Goal: Transaction & Acquisition: Subscribe to service/newsletter

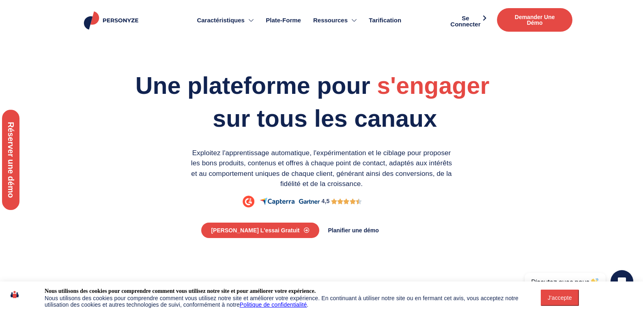
click at [384, 100] on span "s'engager personnaliser optimiser" at bounding box center [442, 85] width 131 height 29
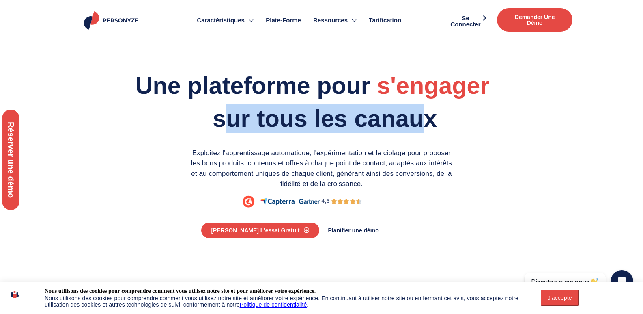
drag, startPoint x: 203, startPoint y: 149, endPoint x: 447, endPoint y: 143, distance: 243.5
click at [437, 132] on font "sur tous les canaux" at bounding box center [325, 118] width 224 height 27
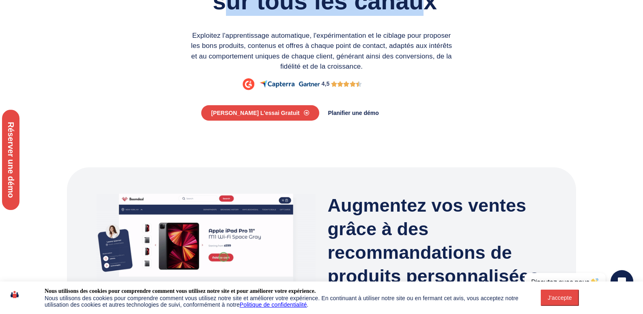
scroll to position [122, 0]
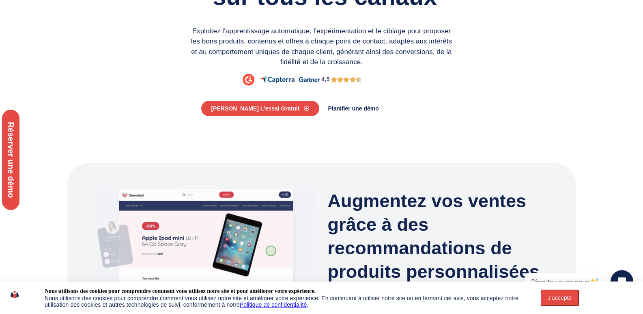
click at [496, 116] on div "Planifier une démo" at bounding box center [419, 108] width 187 height 14
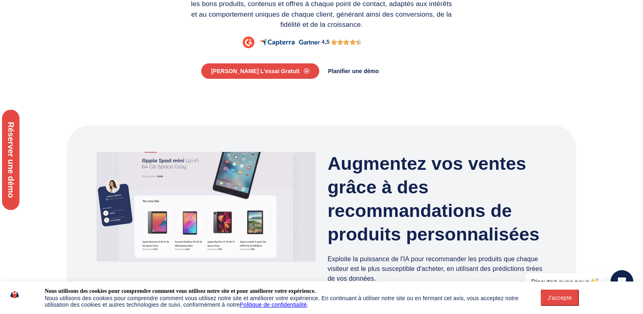
scroll to position [203, 0]
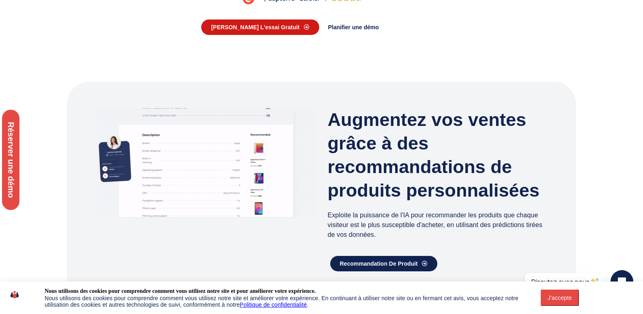
click at [288, 30] on font "Démarrer l'essai gratuit" at bounding box center [255, 27] width 88 height 6
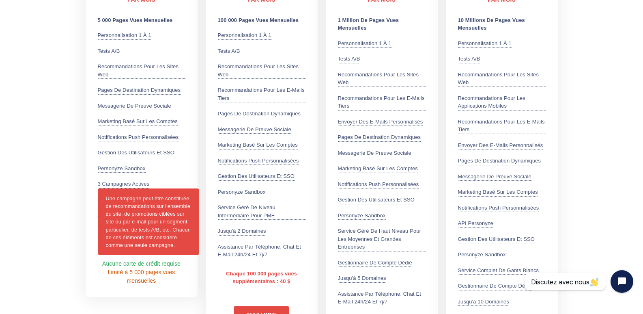
scroll to position [406, 0]
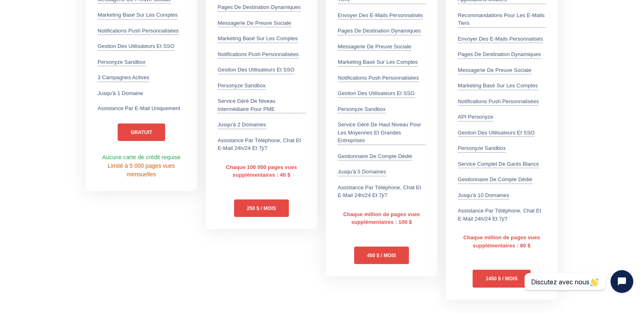
click at [148, 252] on div "Gratuit - PAR MOIS 5 000 pages vues mensuelles Personnalisation 1 à 1 Exploitez…" at bounding box center [142, 65] width 120 height 475
click at [586, 140] on section "Mensuel — Paiement à l'utilisation Annuel - Obtenez un mois gratuit Gratuit - P…" at bounding box center [321, 46] width 643 height 523
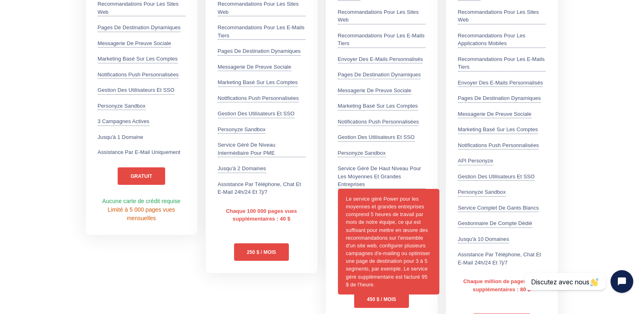
scroll to position [365, 0]
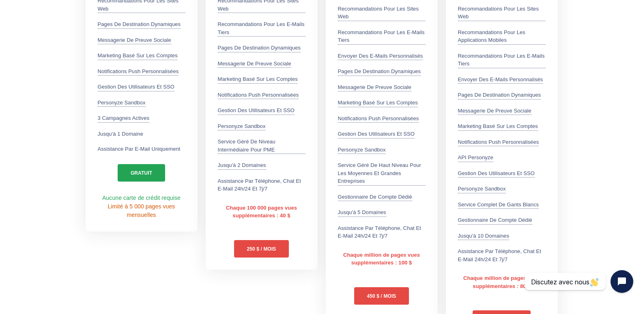
click at [144, 173] on font "gratuit" at bounding box center [142, 173] width 22 height 6
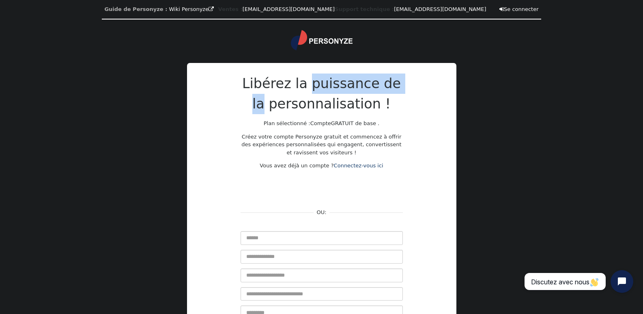
drag, startPoint x: 305, startPoint y: 88, endPoint x: 406, endPoint y: 88, distance: 101.4
click at [406, 88] on div "Libérez la puissance de la personnalisation ! Plan sélectionné : Compte GRATUIT…" at bounding box center [321, 237] width 243 height 329
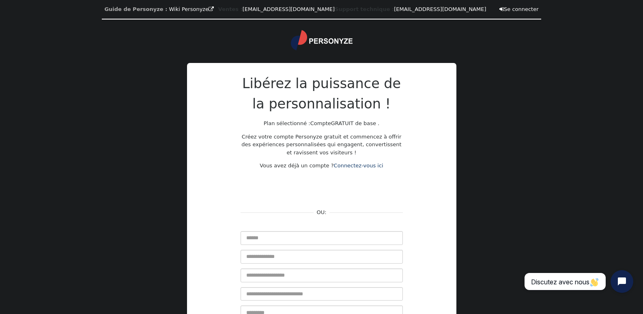
click at [425, 108] on div "Libérez la puissance de la personnalisation ! Plan sélectionné : Compte GRATUIT…" at bounding box center [321, 237] width 243 height 329
click at [263, 239] on input "text" at bounding box center [322, 238] width 162 height 14
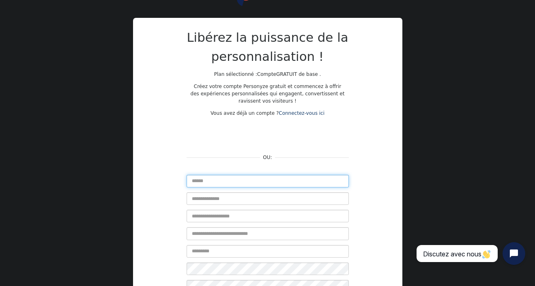
scroll to position [115, 0]
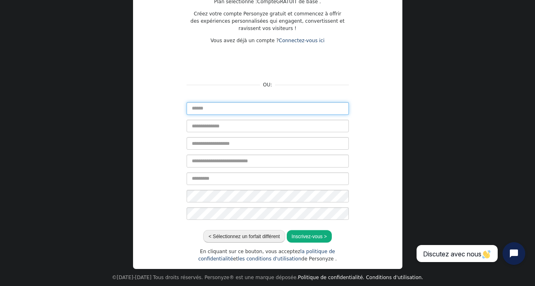
click at [215, 105] on input "text" at bounding box center [268, 108] width 162 height 13
type input "*"
type input "*****"
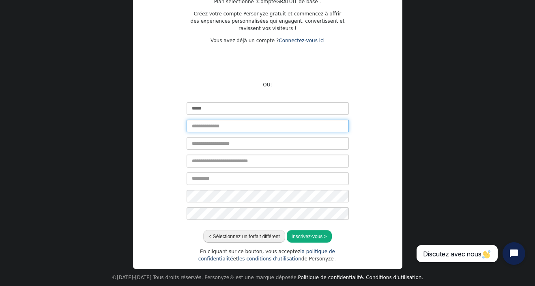
click at [210, 125] on input "text" at bounding box center [268, 126] width 162 height 13
type input "*****"
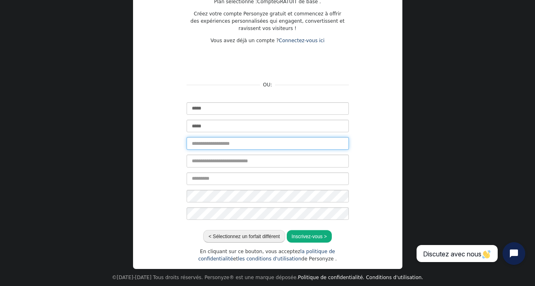
click at [219, 144] on input "text" at bounding box center [268, 143] width 162 height 13
type input "**********"
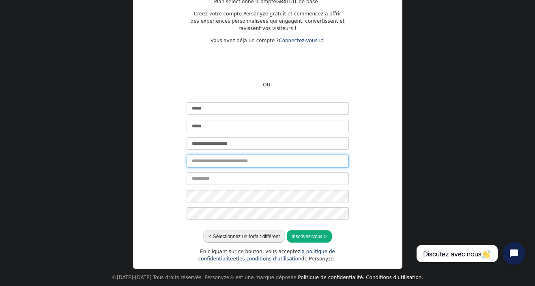
click at [232, 158] on input "text" at bounding box center [268, 161] width 162 height 13
type input "**********"
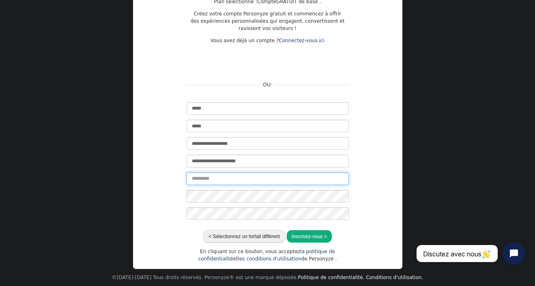
click at [271, 179] on input "text" at bounding box center [268, 178] width 162 height 13
type input "********"
click at [310, 234] on font "Inscrivez-vous >" at bounding box center [309, 237] width 35 height 6
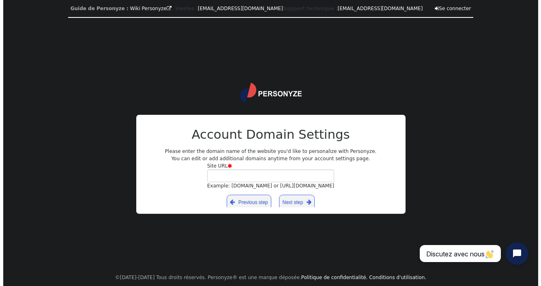
scroll to position [0, 0]
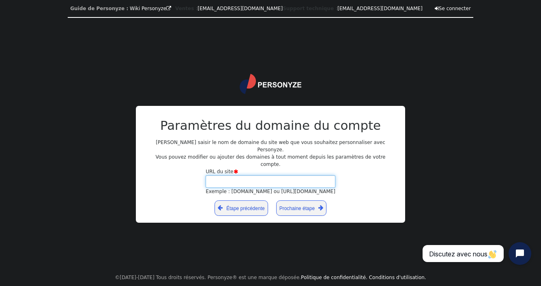
click at [247, 175] on input "URL du site  Exemple : votredomaine.com ou https://votreblog.wordpress.com" at bounding box center [271, 181] width 130 height 13
type input "*"
type input "**********"
click at [301, 205] on font "Prochaine étape" at bounding box center [297, 208] width 35 height 6
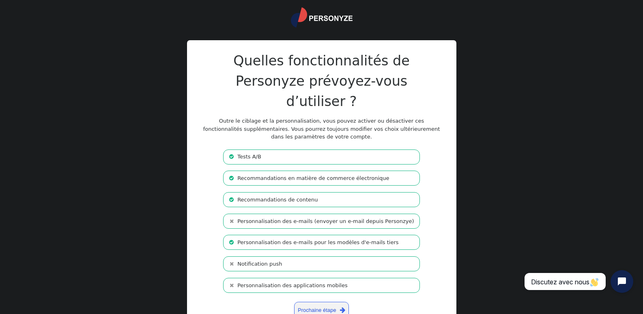
scroll to position [35, 0]
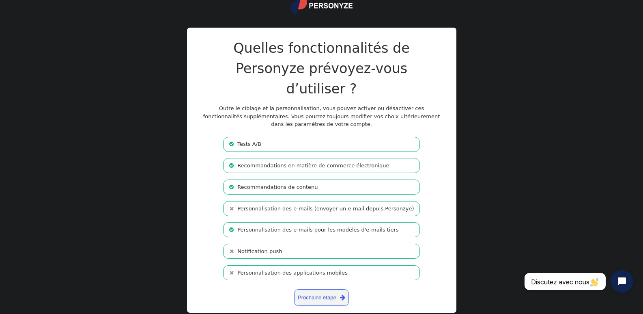
click at [389, 158] on li " Recommandations en matière de commerce électronique" at bounding box center [321, 165] width 196 height 15
click at [389, 158] on li " Recommandations en matière de commerce électronique" at bounding box center [321, 165] width 196 height 15
click at [330, 294] on font "Prochaine étape" at bounding box center [317, 297] width 39 height 6
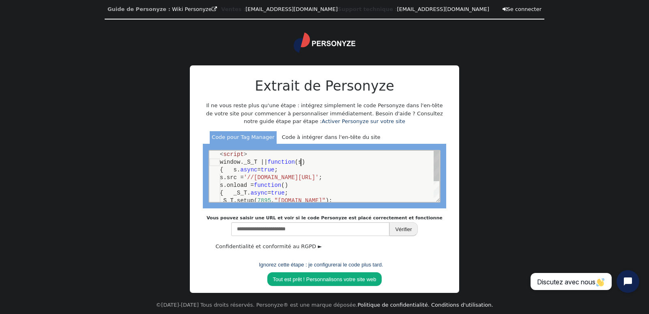
scroll to position [0, 0]
click at [306, 163] on div "window._S_T || function (s)" at bounding box center [329, 162] width 219 height 8
type textarea "**********"
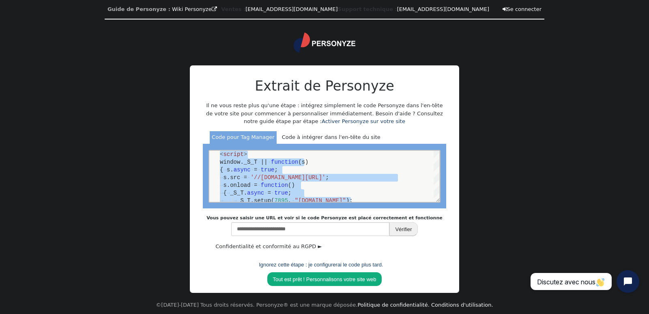
click at [458, 221] on div "**********" at bounding box center [324, 178] width 269 height 227
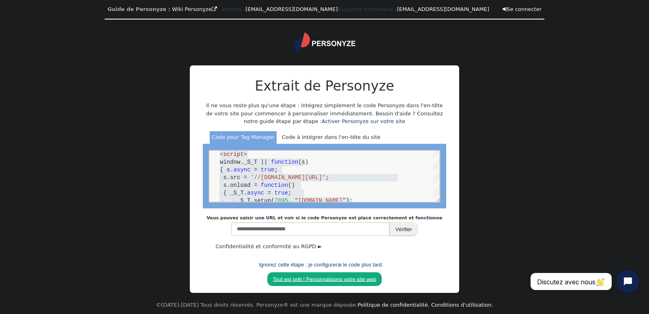
click at [343, 276] on font "Tout est prêt ! Personnalisons votre site web" at bounding box center [324, 279] width 103 height 6
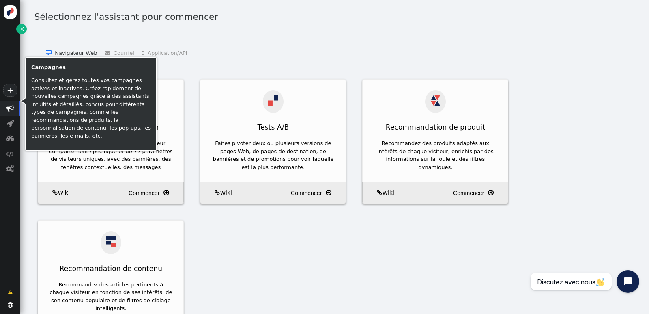
click at [8, 109] on font "" at bounding box center [10, 108] width 8 height 8
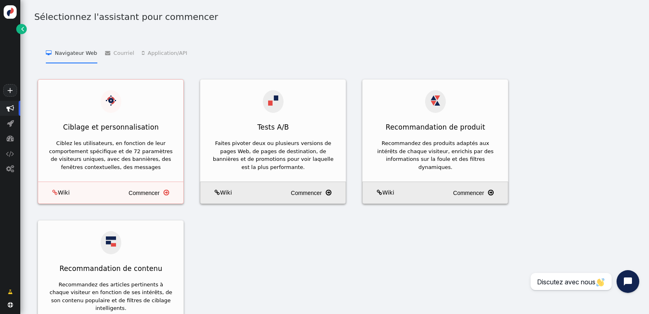
click at [142, 189] on font "Commencer" at bounding box center [144, 192] width 31 height 6
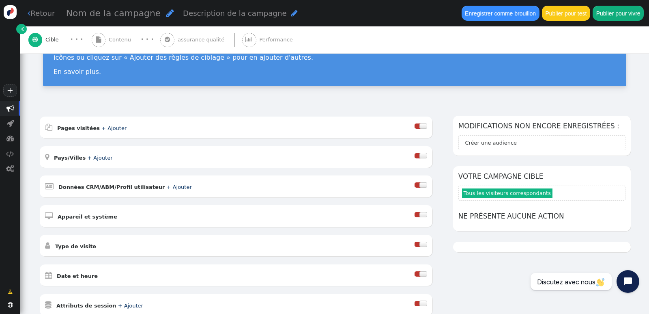
scroll to position [81, 0]
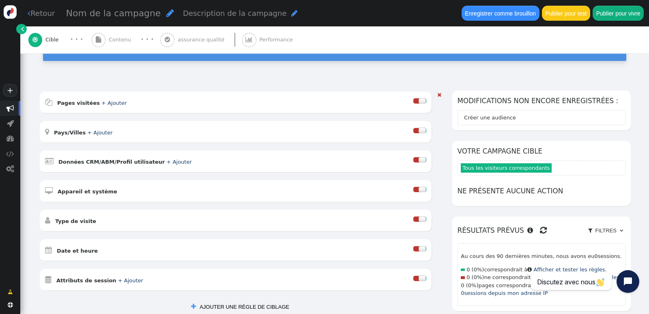
click at [103, 101] on font "+ Ajouter" at bounding box center [113, 103] width 25 height 6
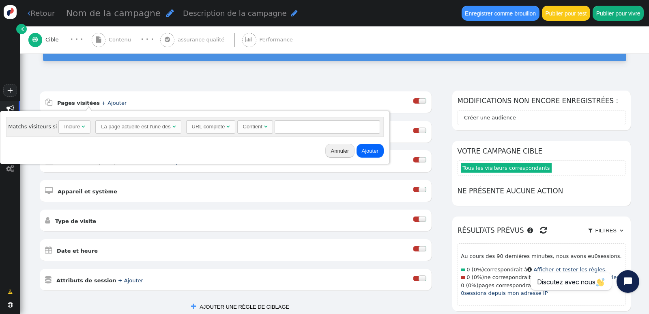
click at [333, 150] on font "Annuler" at bounding box center [340, 151] width 18 height 6
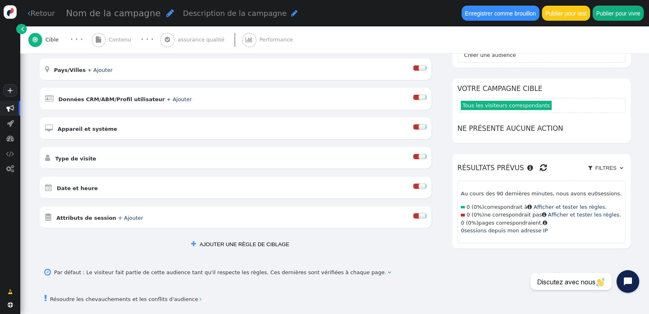
scroll to position [200, 0]
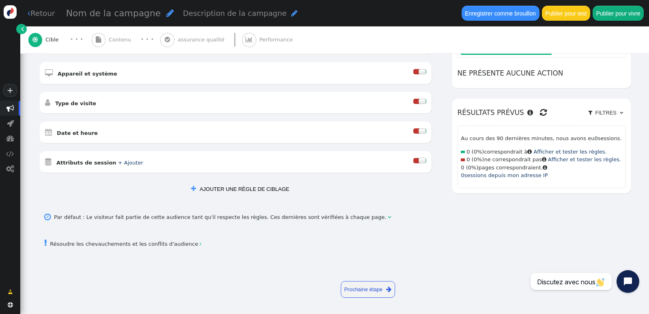
click at [22, 28] on font "" at bounding box center [22, 29] width 3 height 8
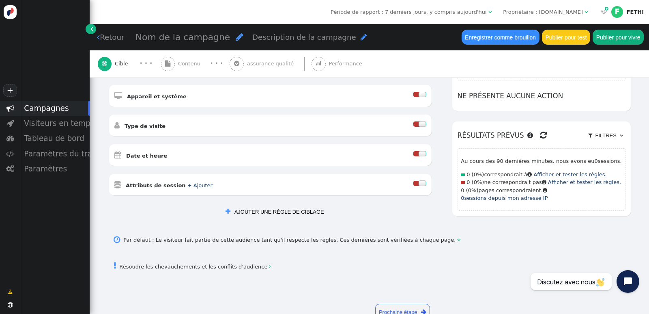
click at [89, 27] on link "" at bounding box center [91, 29] width 10 height 10
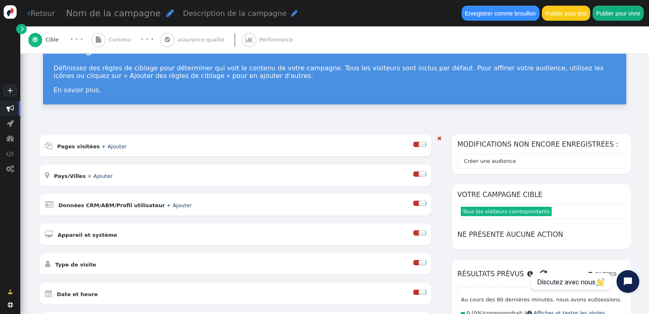
scroll to position [0, 0]
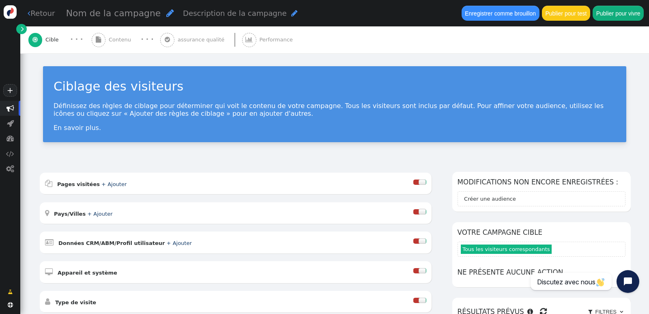
click at [106, 37] on div " Contenu" at bounding box center [113, 39] width 43 height 27
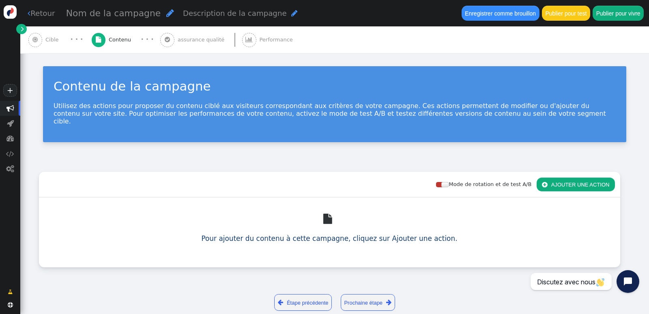
click at [34, 39] on font "" at bounding box center [34, 40] width 5 height 6
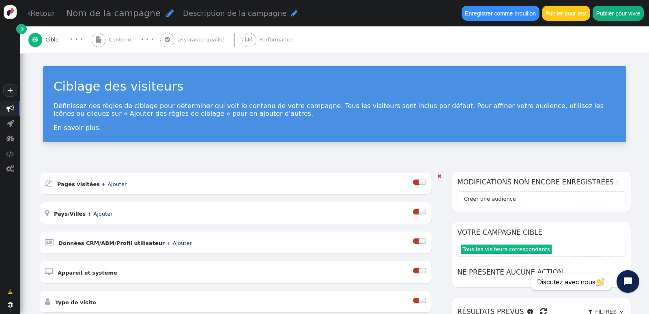
click at [285, 182] on div " Pages visitées + Ajouter " at bounding box center [229, 183] width 369 height 11
click at [284, 159] on div "Ciblage des visiteurs Définissez des règles de ciblage pour déterminer qui voit…" at bounding box center [334, 107] width 629 height 108
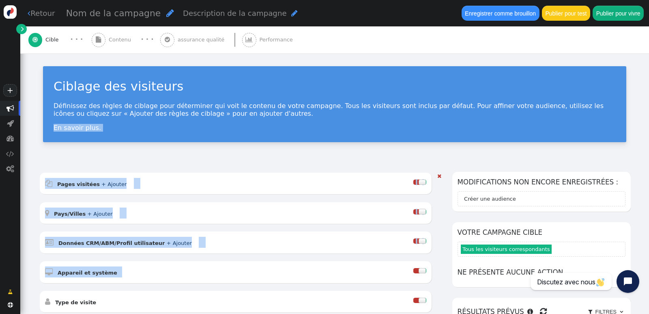
drag, startPoint x: 46, startPoint y: 155, endPoint x: 148, endPoint y: 256, distance: 143.4
click at [148, 256] on div "Ciblage des visiteurs Définissez des règles de ciblage pour déterminer qui voit…" at bounding box center [334, 253] width 629 height 400
click at [292, 201] on div " Pages visitées + Ajouter  Inclure la page actuelle est l'une des - Le visite…" at bounding box center [236, 271] width 392 height 199
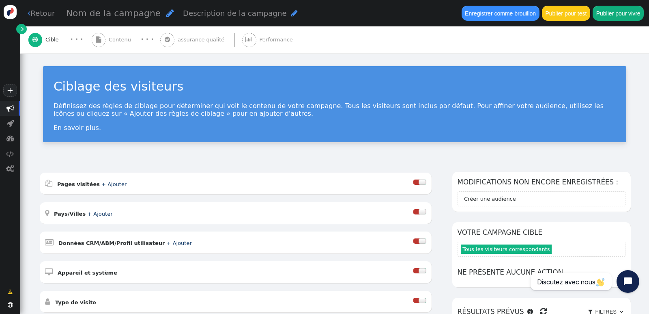
click at [60, 162] on div "ET OU XOR ET     Pages visitées + Ajouter  Inclure la page actuelle est l'…" at bounding box center [334, 307] width 629 height 292
click at [57, 207] on div " Pays/Villes + Ajouter " at bounding box center [229, 212] width 369 height 11
click at [58, 204] on div " Pays/Villes + Ajouter " at bounding box center [236, 213] width 392 height 22
drag, startPoint x: 126, startPoint y: 86, endPoint x: 163, endPoint y: 82, distance: 37.6
click at [163, 82] on div "Ciblage des visiteurs" at bounding box center [335, 86] width 562 height 19
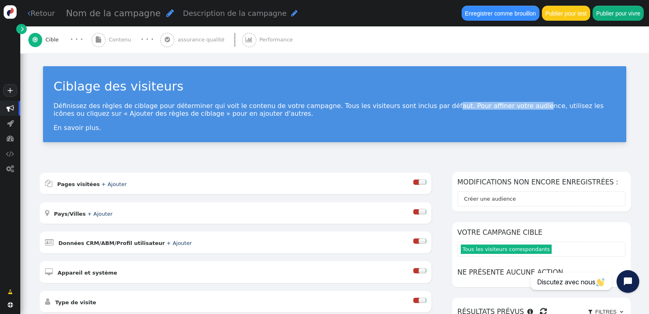
drag, startPoint x: 391, startPoint y: 107, endPoint x: 466, endPoint y: 103, distance: 75.2
click at [466, 103] on font "Définissez des règles de ciblage pour déterminer qui voit le contenu de votre c…" at bounding box center [329, 109] width 550 height 15
click at [460, 108] on font "Définissez des règles de ciblage pour déterminer qui voit le contenu de votre c…" at bounding box center [329, 109] width 550 height 15
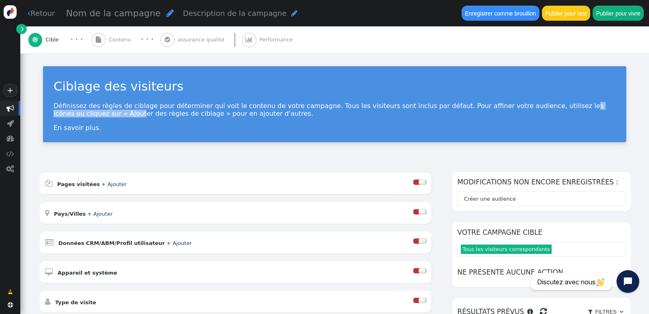
drag, startPoint x: 505, startPoint y: 105, endPoint x: 586, endPoint y: 106, distance: 81.1
click at [586, 106] on font "Définissez des règles de ciblage pour déterminer qui voit le contenu de votre c…" at bounding box center [329, 109] width 550 height 15
click at [603, 107] on p "Définissez des règles de ciblage pour déterminer qui voit le contenu de votre c…" at bounding box center [335, 109] width 562 height 15
drag, startPoint x: 90, startPoint y: 111, endPoint x: 171, endPoint y: 112, distance: 80.3
click at [171, 112] on font "Définissez des règles de ciblage pour déterminer qui voit le contenu de votre c…" at bounding box center [329, 109] width 550 height 15
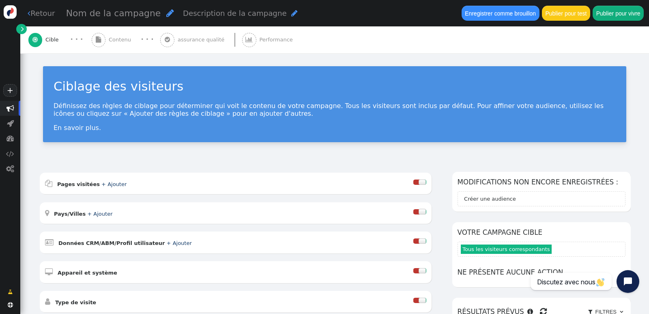
click at [221, 114] on p "Définissez des règles de ciblage pour déterminer qui voit le contenu de votre c…" at bounding box center [335, 109] width 562 height 15
click at [203, 39] on font "assurance qualité" at bounding box center [201, 40] width 47 height 6
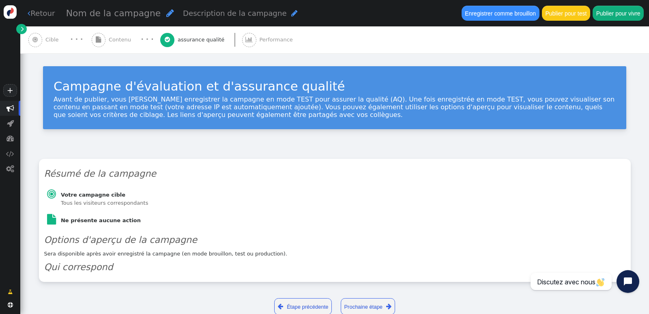
click at [269, 38] on font "Performance" at bounding box center [275, 40] width 33 height 6
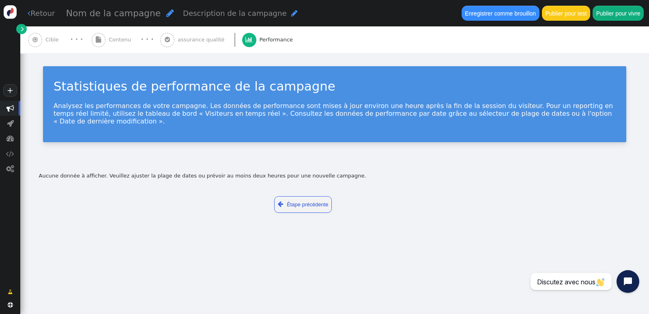
click at [192, 39] on font "assurance qualité" at bounding box center [201, 40] width 47 height 6
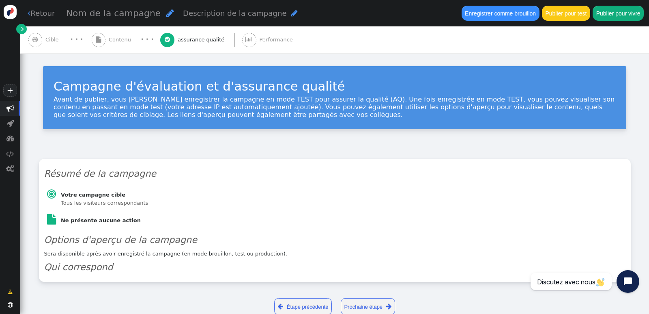
click at [119, 39] on font "Contenu" at bounding box center [120, 40] width 22 height 6
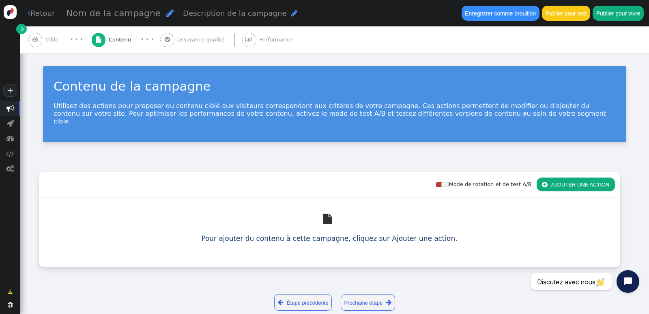
scroll to position [6, 0]
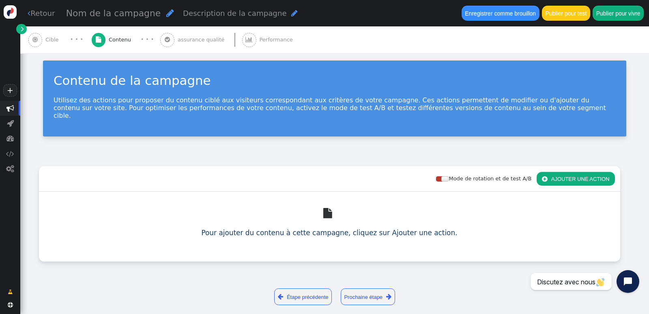
click at [49, 38] on font "Cible" at bounding box center [51, 40] width 13 height 6
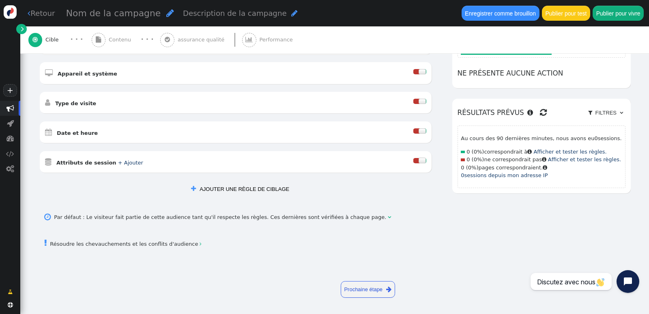
scroll to position [78, 0]
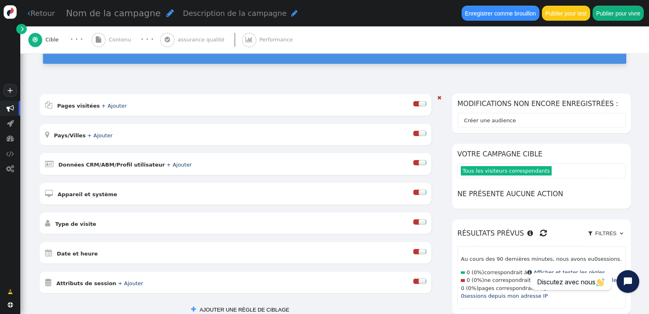
click at [109, 104] on font "+ Ajouter" at bounding box center [113, 106] width 25 height 6
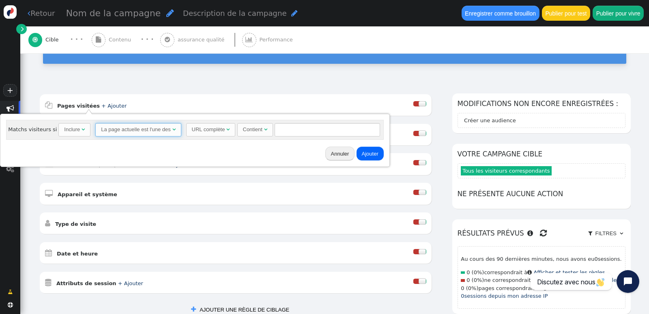
click at [172, 129] on font "" at bounding box center [173, 129] width 3 height 5
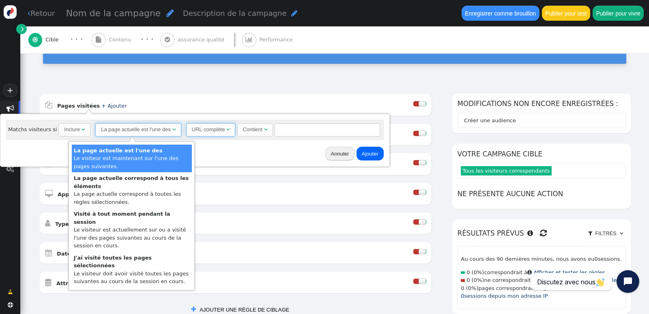
click at [226, 127] on font "" at bounding box center [227, 129] width 3 height 5
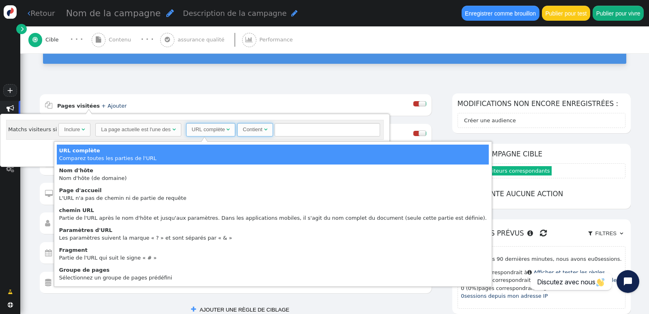
click at [264, 127] on font "" at bounding box center [265, 129] width 3 height 5
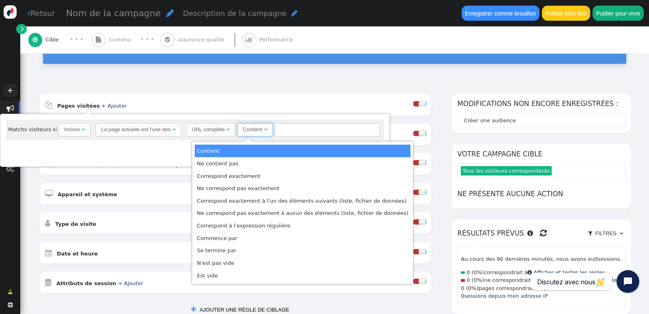
click at [264, 127] on font "" at bounding box center [265, 129] width 3 height 5
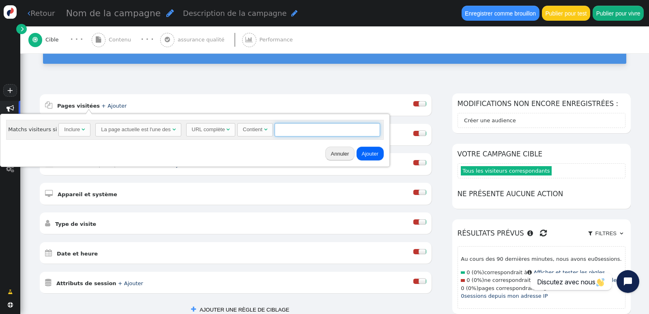
click at [275, 128] on input "text" at bounding box center [327, 130] width 105 height 14
click at [79, 128] on span "Inclure " at bounding box center [74, 130] width 32 height 14
click at [158, 144] on div "Annuler Ajouter" at bounding box center [195, 153] width 384 height 21
click at [242, 82] on div "Ciblage des visiteurs Définissez des règles de ciblage pour déterminer qui voit…" at bounding box center [334, 29] width 629 height 108
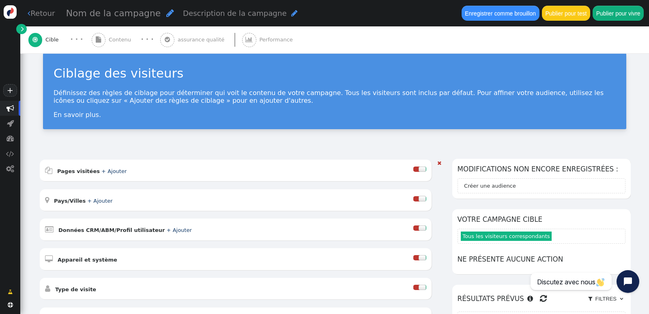
scroll to position [0, 0]
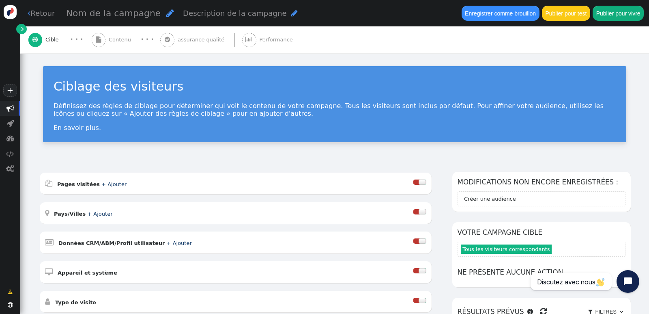
click at [118, 38] on font "Contenu" at bounding box center [120, 40] width 22 height 6
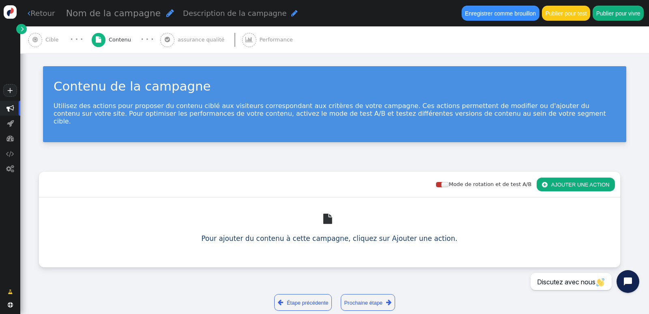
click at [197, 41] on font "assurance qualité" at bounding box center [201, 40] width 47 height 6
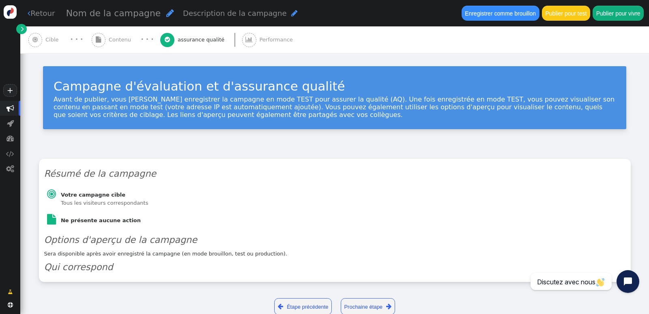
click at [265, 41] on font "Performance" at bounding box center [275, 40] width 33 height 6
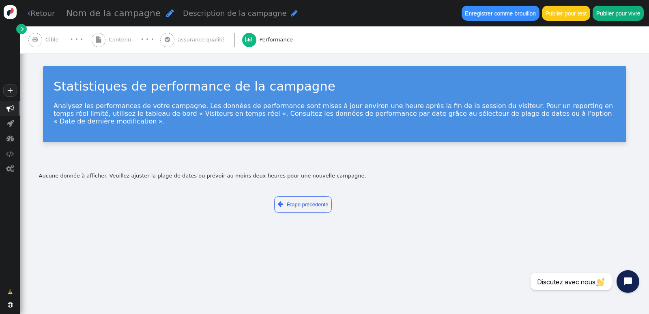
click at [52, 39] on font "Cible" at bounding box center [51, 40] width 13 height 6
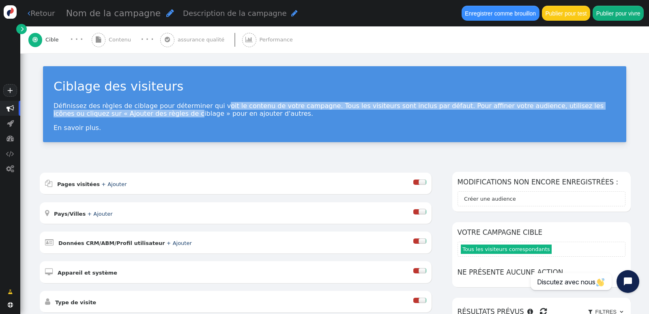
drag, startPoint x: 93, startPoint y: 116, endPoint x: 200, endPoint y: 109, distance: 106.9
click at [200, 109] on font "Définissez des règles de ciblage pour déterminer qui voit le contenu de votre c…" at bounding box center [329, 109] width 550 height 15
drag, startPoint x: 155, startPoint y: 106, endPoint x: 605, endPoint y: 103, distance: 449.5
click at [605, 103] on p "Définissez des règles de ciblage pour déterminer qui voit le contenu de votre c…" at bounding box center [335, 109] width 562 height 15
